Goal: Information Seeking & Learning: Learn about a topic

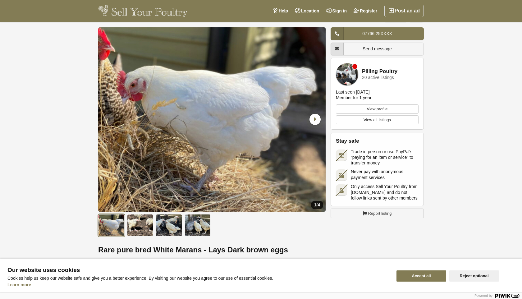
scroll to position [11, 0]
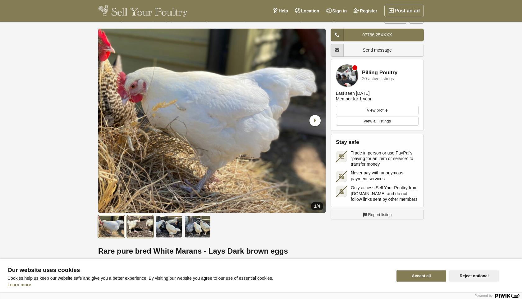
click at [145, 230] on img at bounding box center [140, 226] width 26 height 22
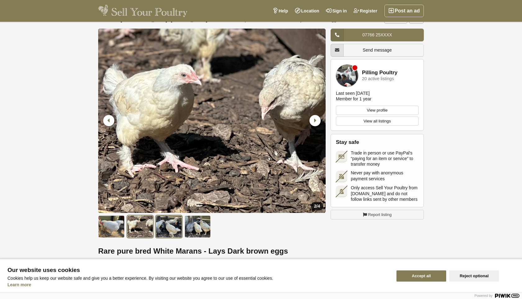
click at [167, 226] on img at bounding box center [169, 226] width 26 height 22
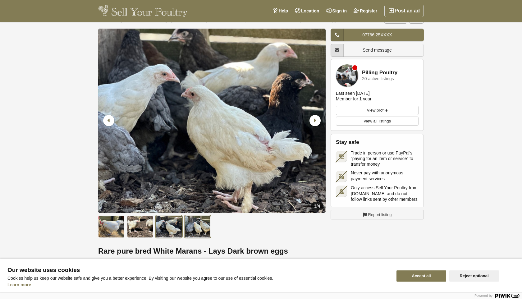
click at [200, 224] on img at bounding box center [198, 226] width 26 height 22
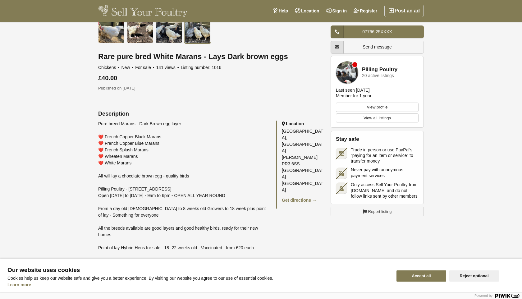
scroll to position [0, 0]
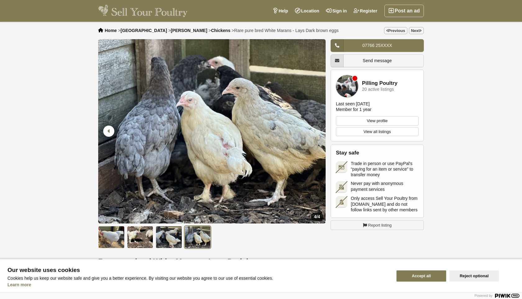
click at [162, 10] on img at bounding box center [142, 11] width 89 height 12
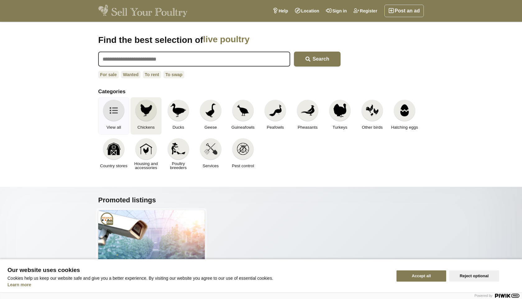
click at [152, 120] on link "Chickens" at bounding box center [146, 115] width 31 height 37
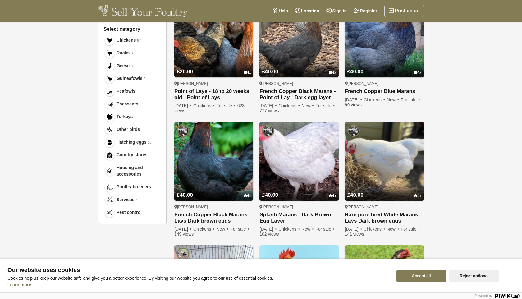
scroll to position [241, 0]
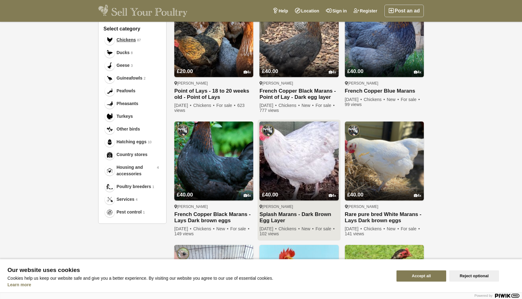
click at [291, 166] on img at bounding box center [299, 161] width 79 height 79
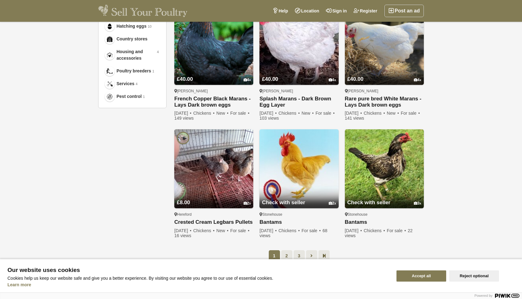
scroll to position [357, 0]
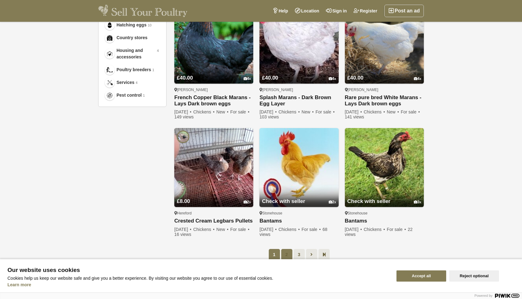
click at [288, 251] on link "2" at bounding box center [286, 254] width 11 height 11
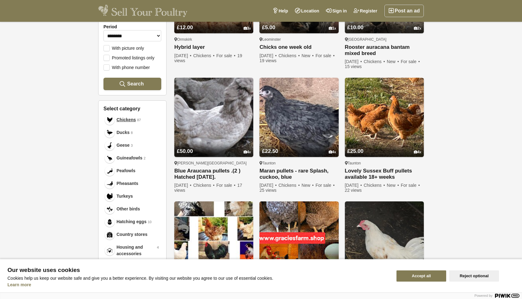
scroll to position [163, 0]
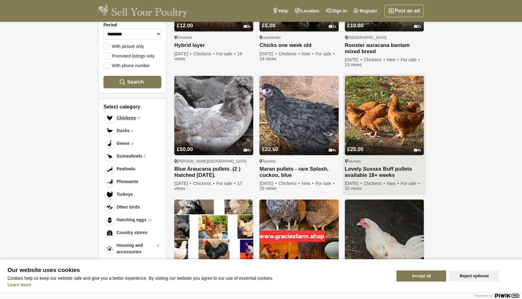
click at [383, 148] on link "£25.00 4" at bounding box center [384, 145] width 79 height 21
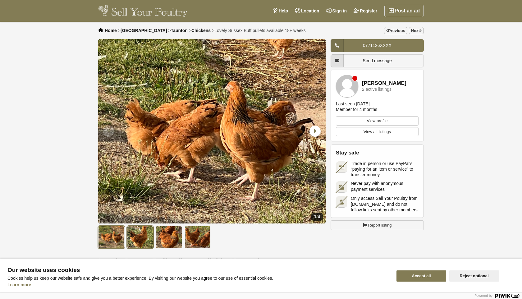
click at [138, 232] on img at bounding box center [140, 237] width 26 height 22
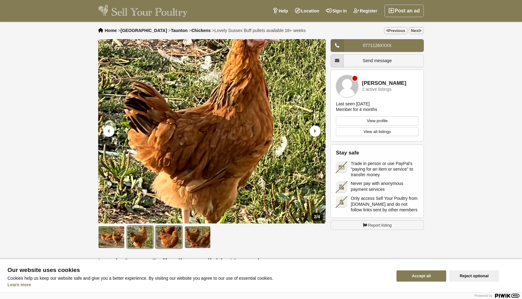
click at [170, 232] on img at bounding box center [169, 237] width 26 height 22
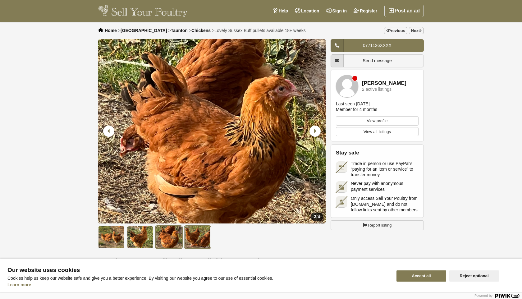
click at [205, 231] on img at bounding box center [198, 237] width 26 height 22
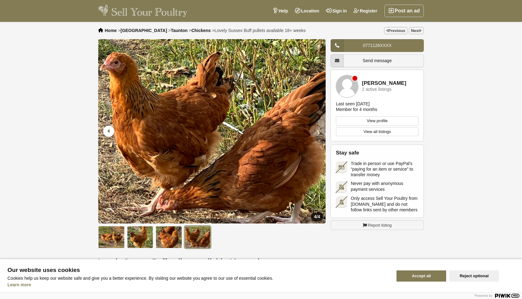
click at [222, 231] on ul at bounding box center [213, 235] width 230 height 25
click at [168, 10] on img at bounding box center [142, 11] width 89 height 12
